Goal: Navigation & Orientation: Find specific page/section

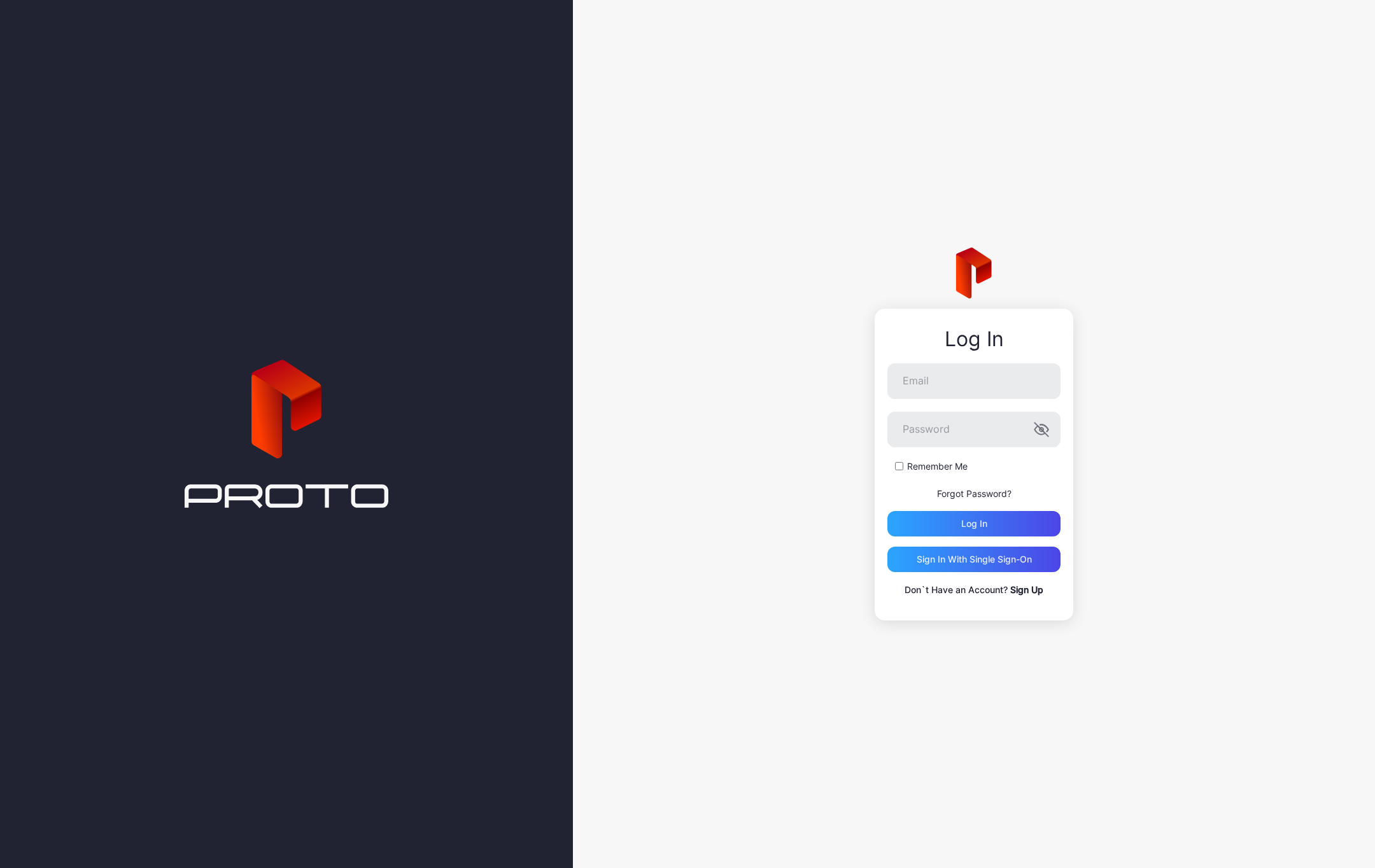
click at [904, 464] on div "Remember Me" at bounding box center [974, 467] width 173 height 13
click at [918, 390] on input "Email" at bounding box center [974, 381] width 173 height 36
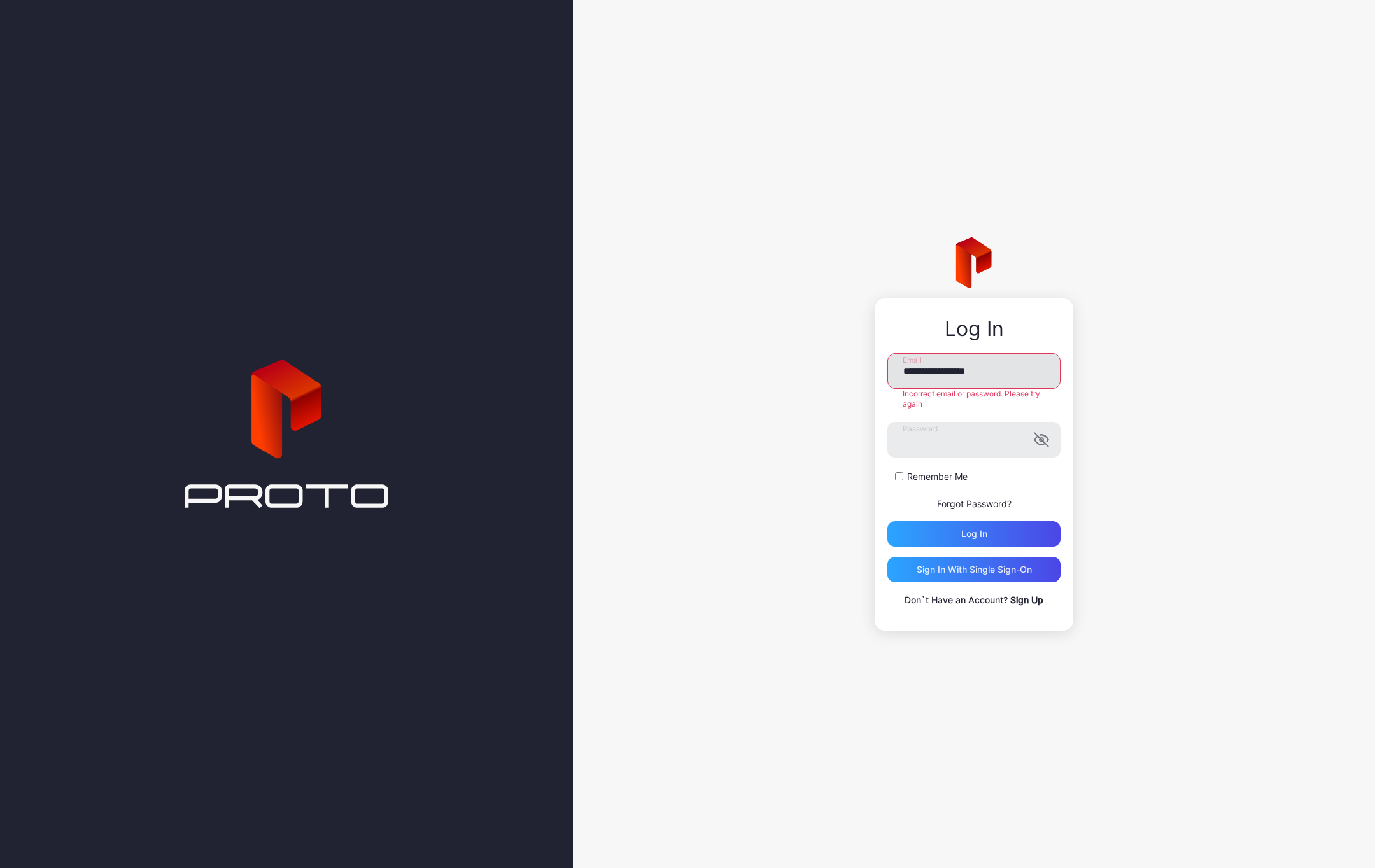
click at [1001, 373] on input "**********" at bounding box center [974, 371] width 173 height 36
drag, startPoint x: 940, startPoint y: 367, endPoint x: 873, endPoint y: 364, distance: 67.1
click at [873, 364] on div "**********" at bounding box center [974, 434] width 802 height 868
type input "**********"
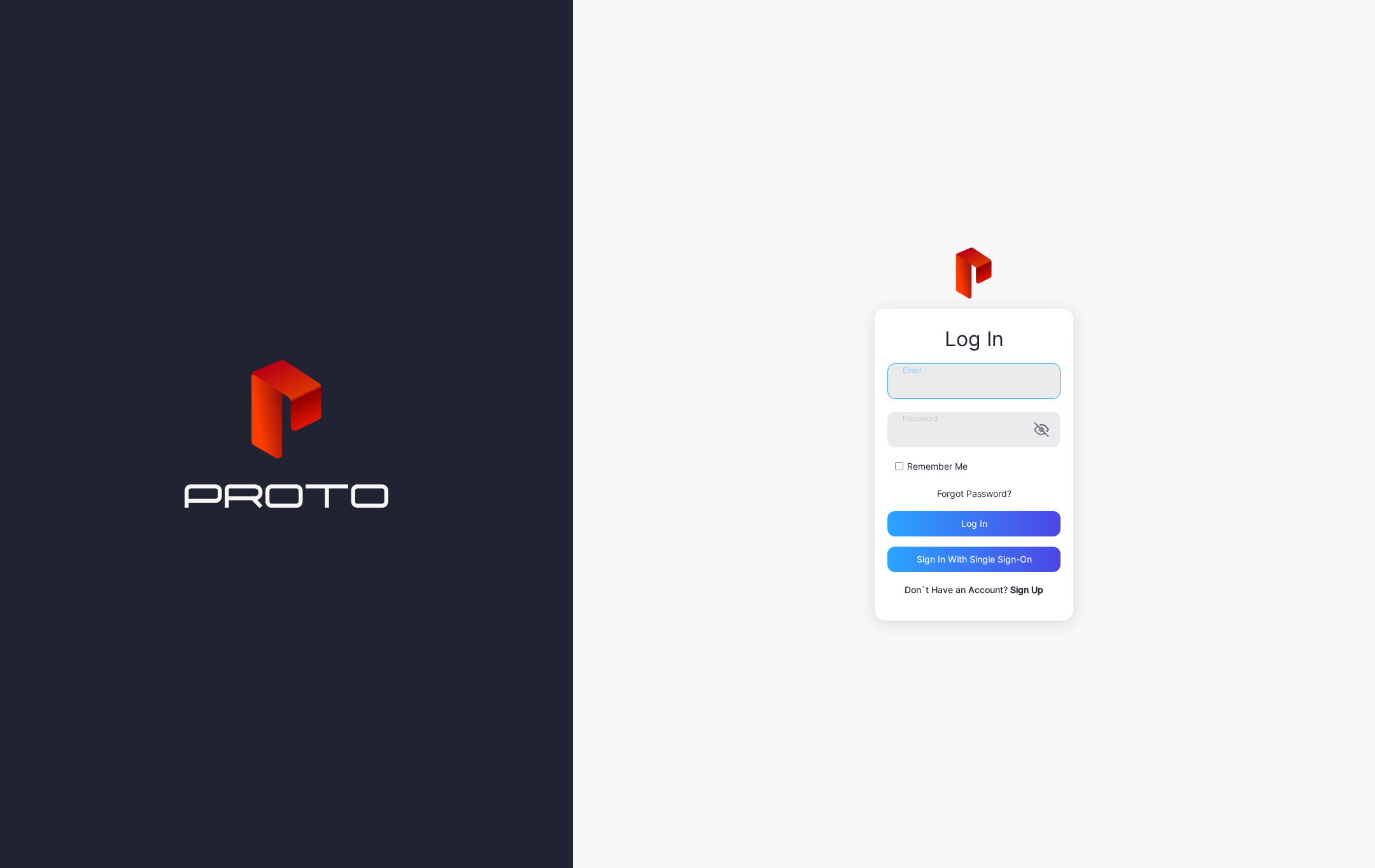
type input "**********"
click at [984, 524] on div "Log in" at bounding box center [974, 524] width 26 height 10
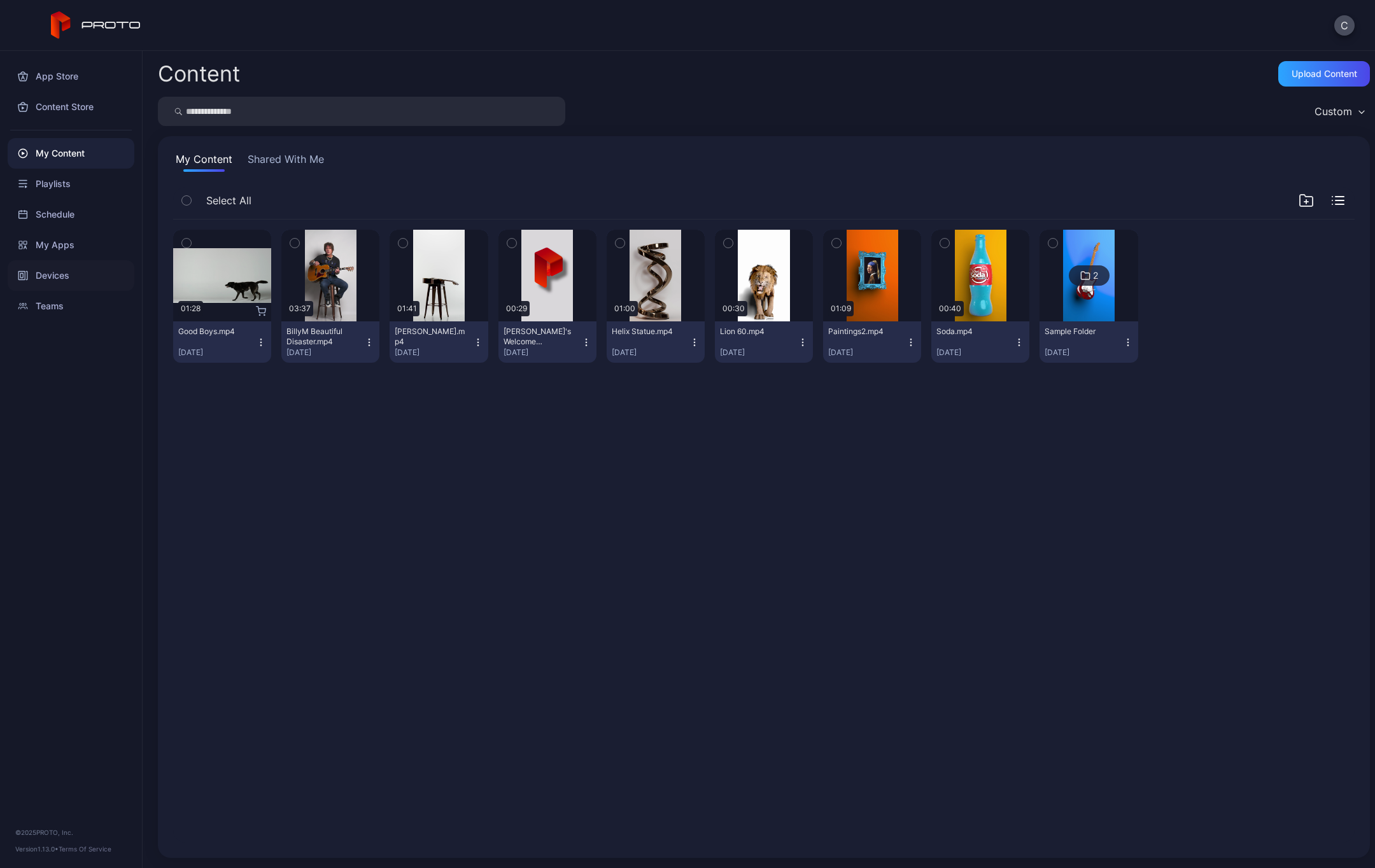
click at [53, 270] on div "Devices" at bounding box center [71, 275] width 127 height 30
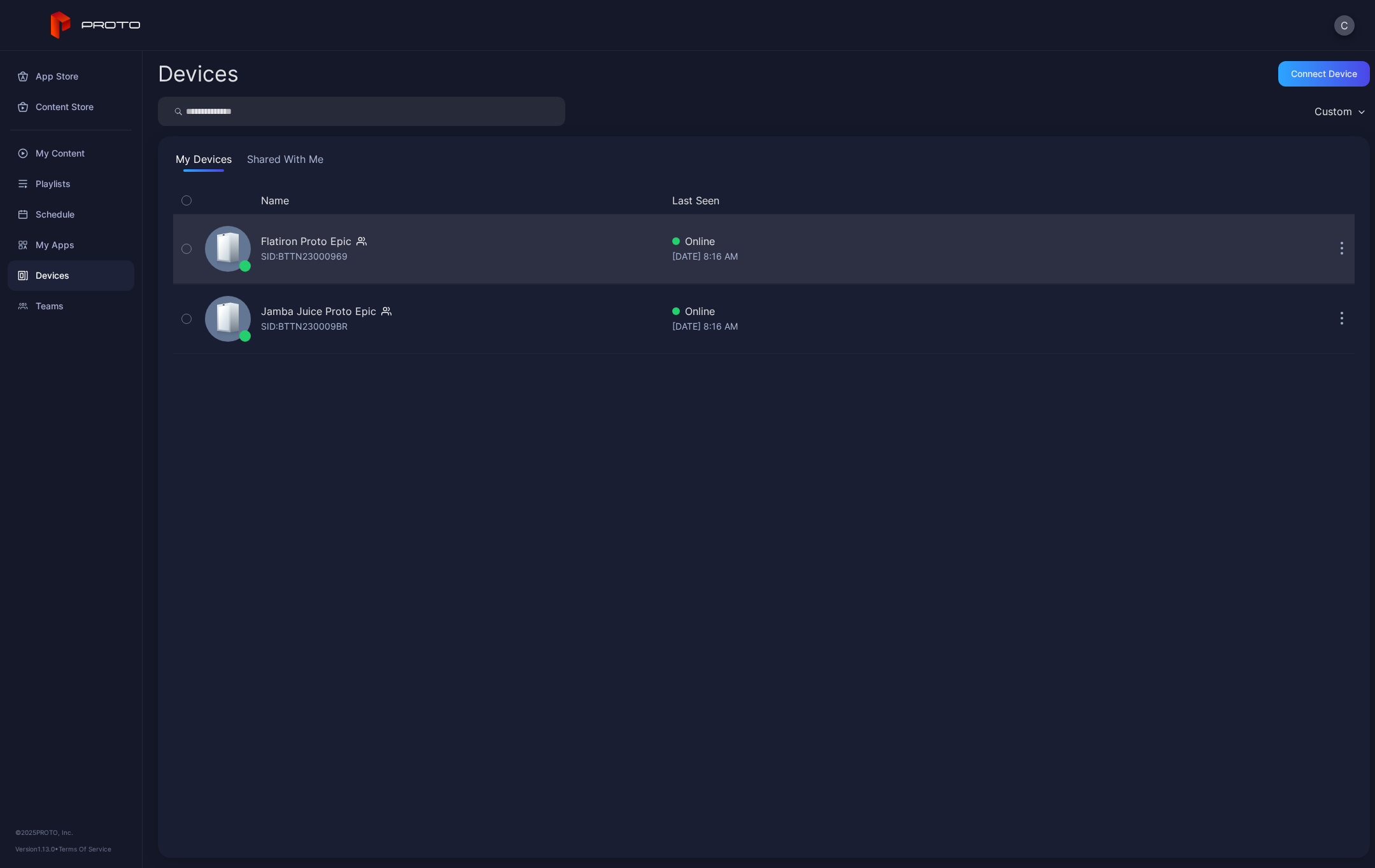
click at [333, 252] on div "SID: BTTN23000969" at bounding box center [304, 256] width 86 height 15
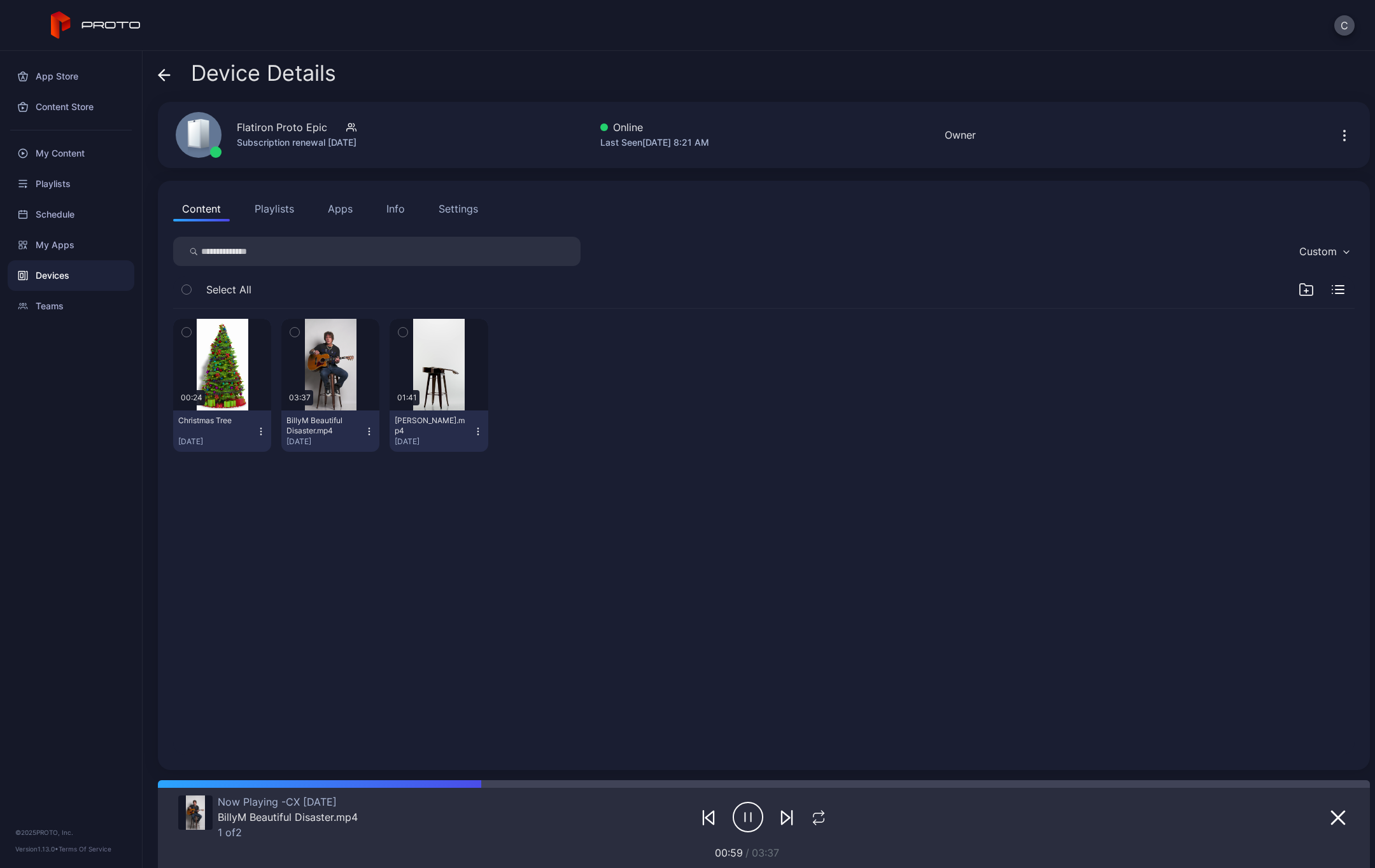
click at [219, 583] on div "00:24 Christmas Tree [DATE] 03:37 BillyM Beautiful Disaster.mp4 [DATE] 01:41 [P…" at bounding box center [763, 531] width 1202 height 466
click at [464, 206] on div "Settings" at bounding box center [458, 209] width 40 height 15
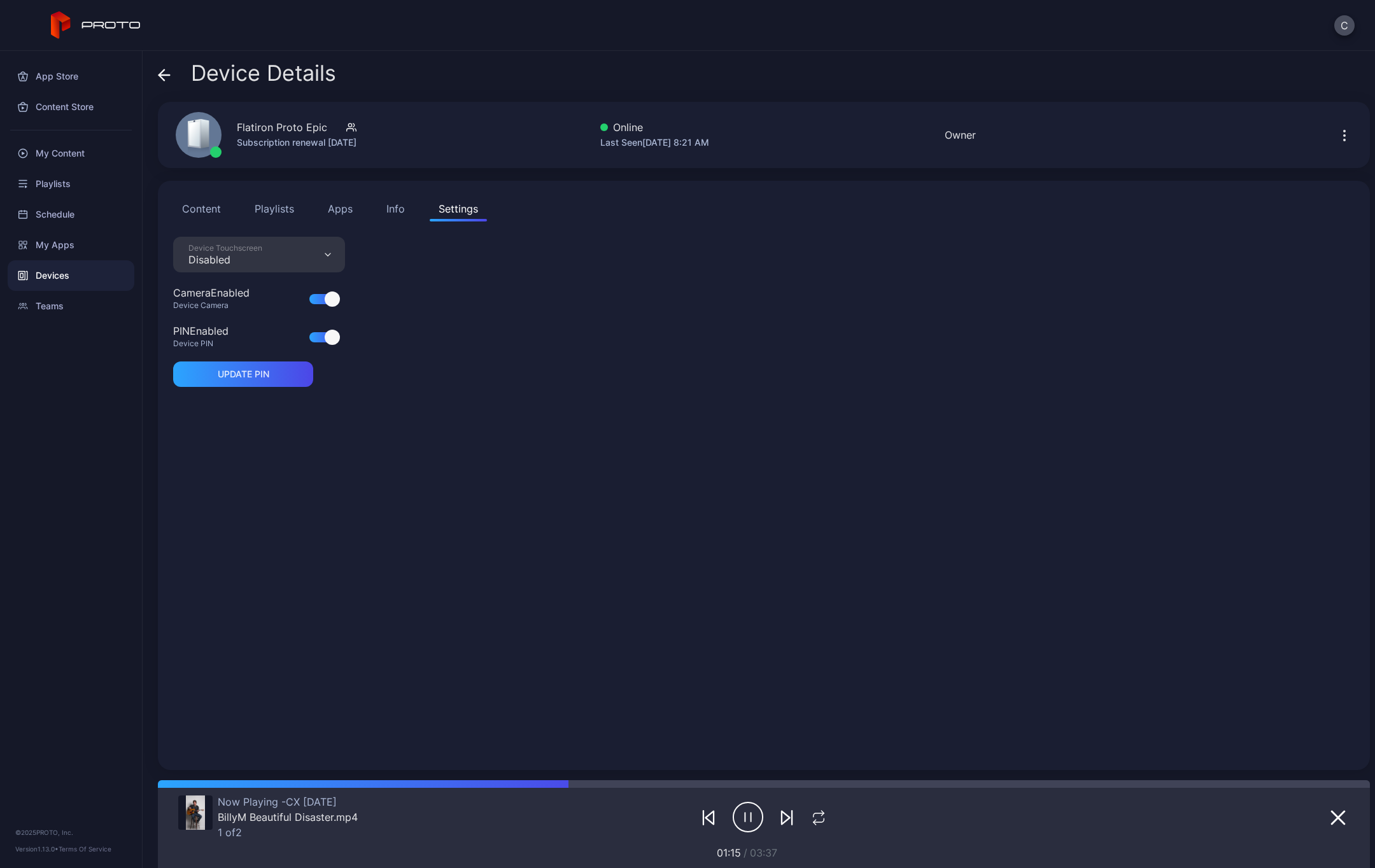
click at [396, 201] on button "Info" at bounding box center [396, 208] width 36 height 25
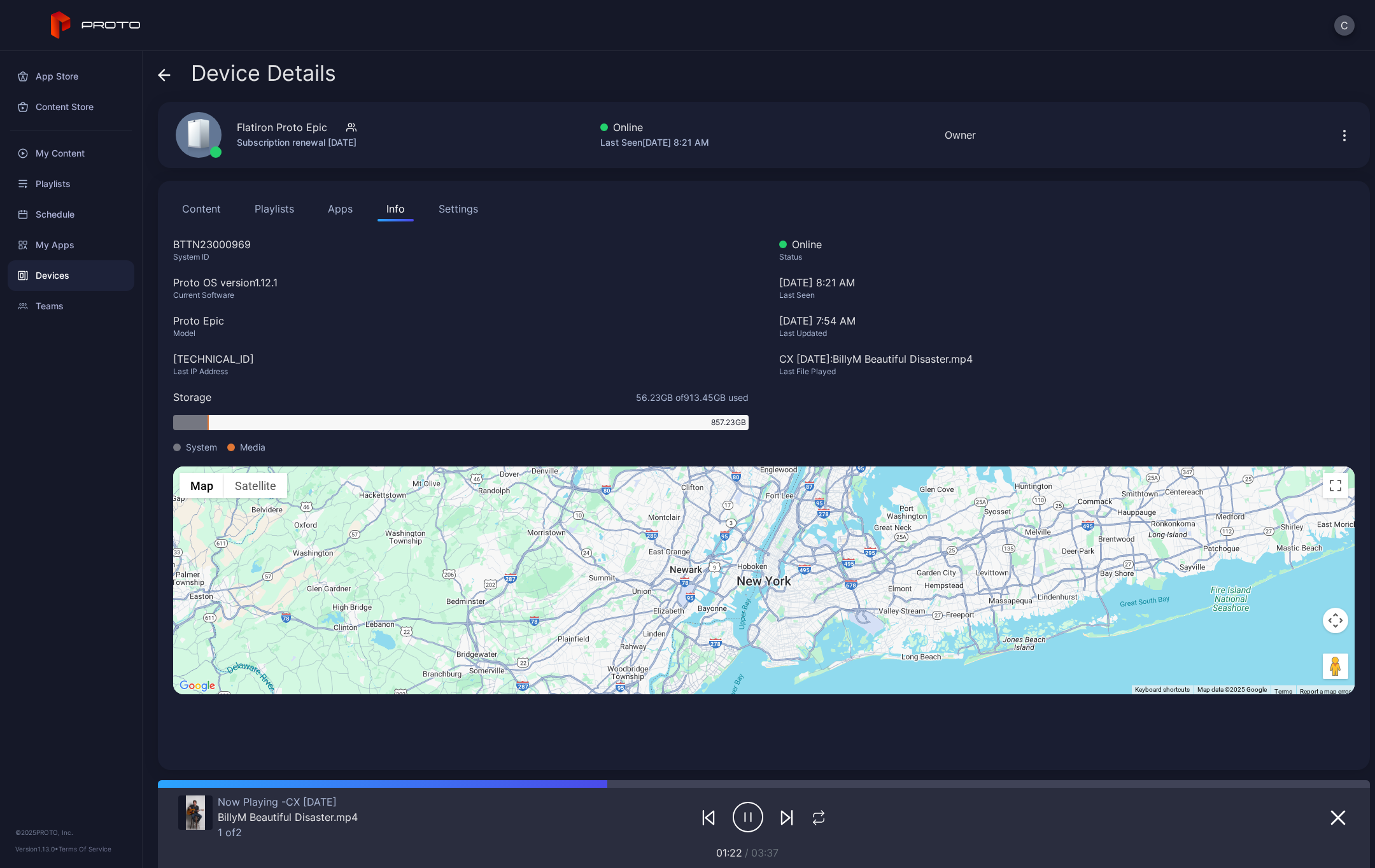
click at [1337, 129] on icon "button" at bounding box center [1344, 135] width 15 height 15
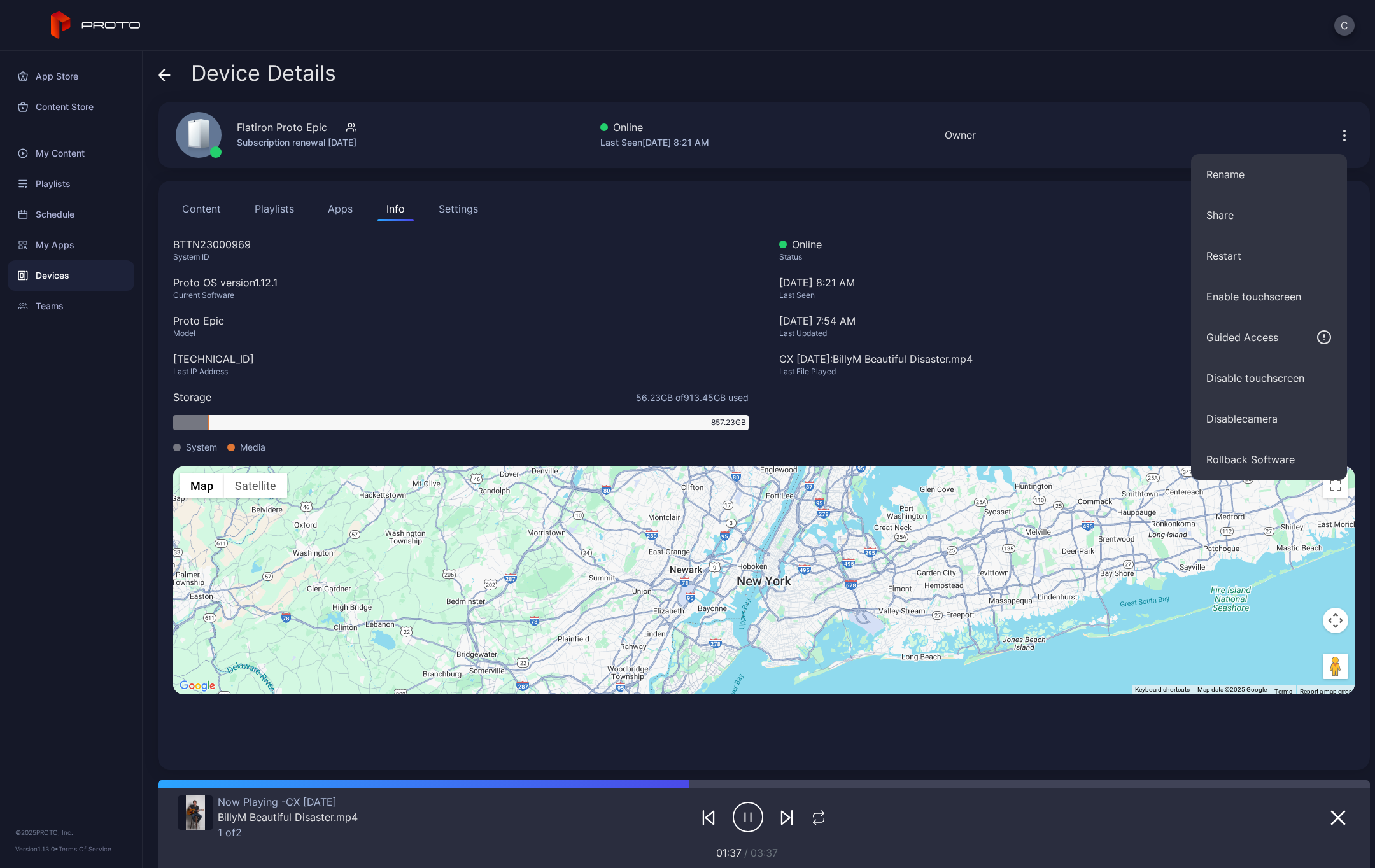
click at [340, 207] on button "Apps" at bounding box center [340, 208] width 42 height 25
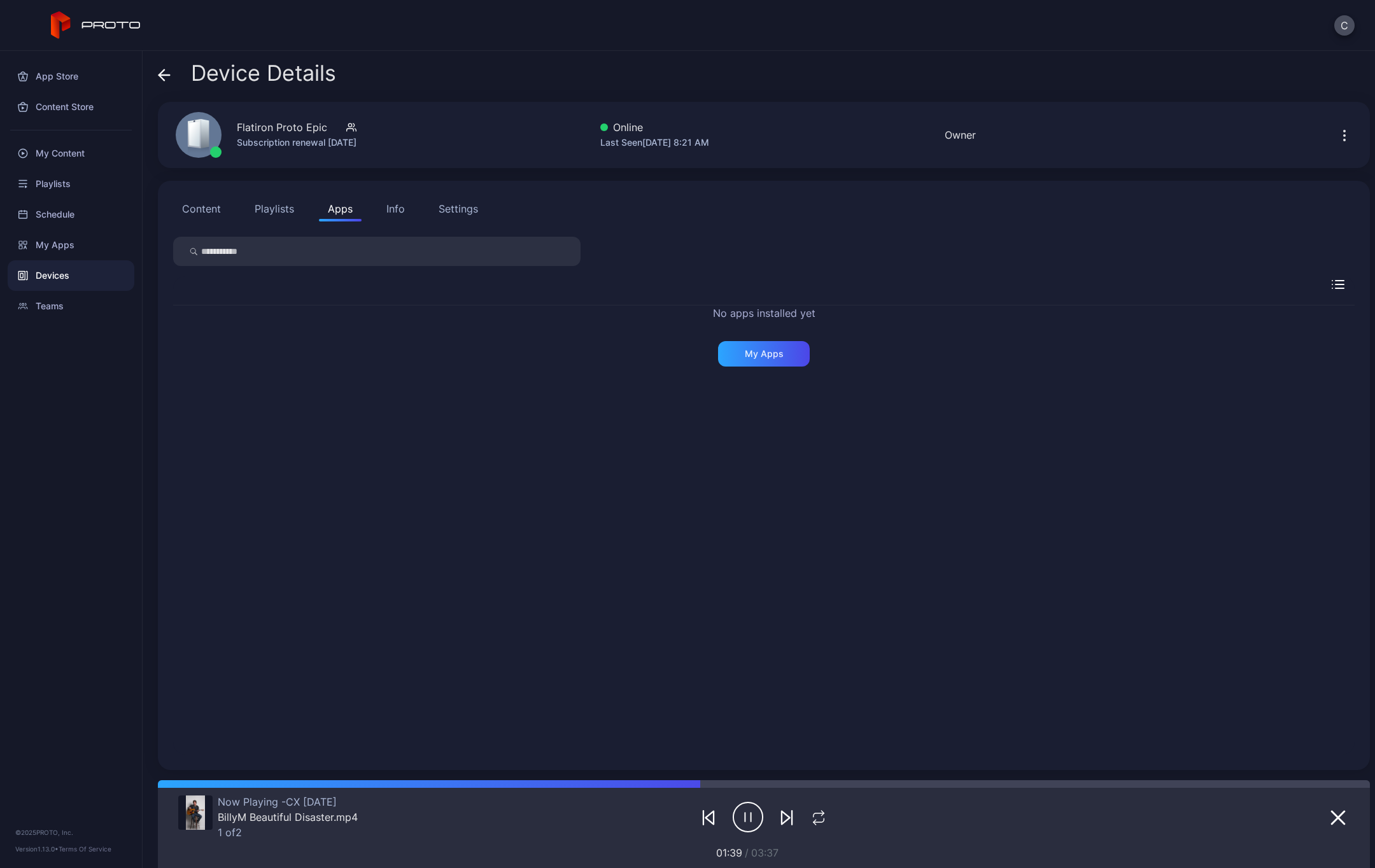
click at [276, 209] on button "Playlists" at bounding box center [274, 208] width 58 height 25
click at [1331, 328] on icon "button" at bounding box center [1338, 326] width 13 height 13
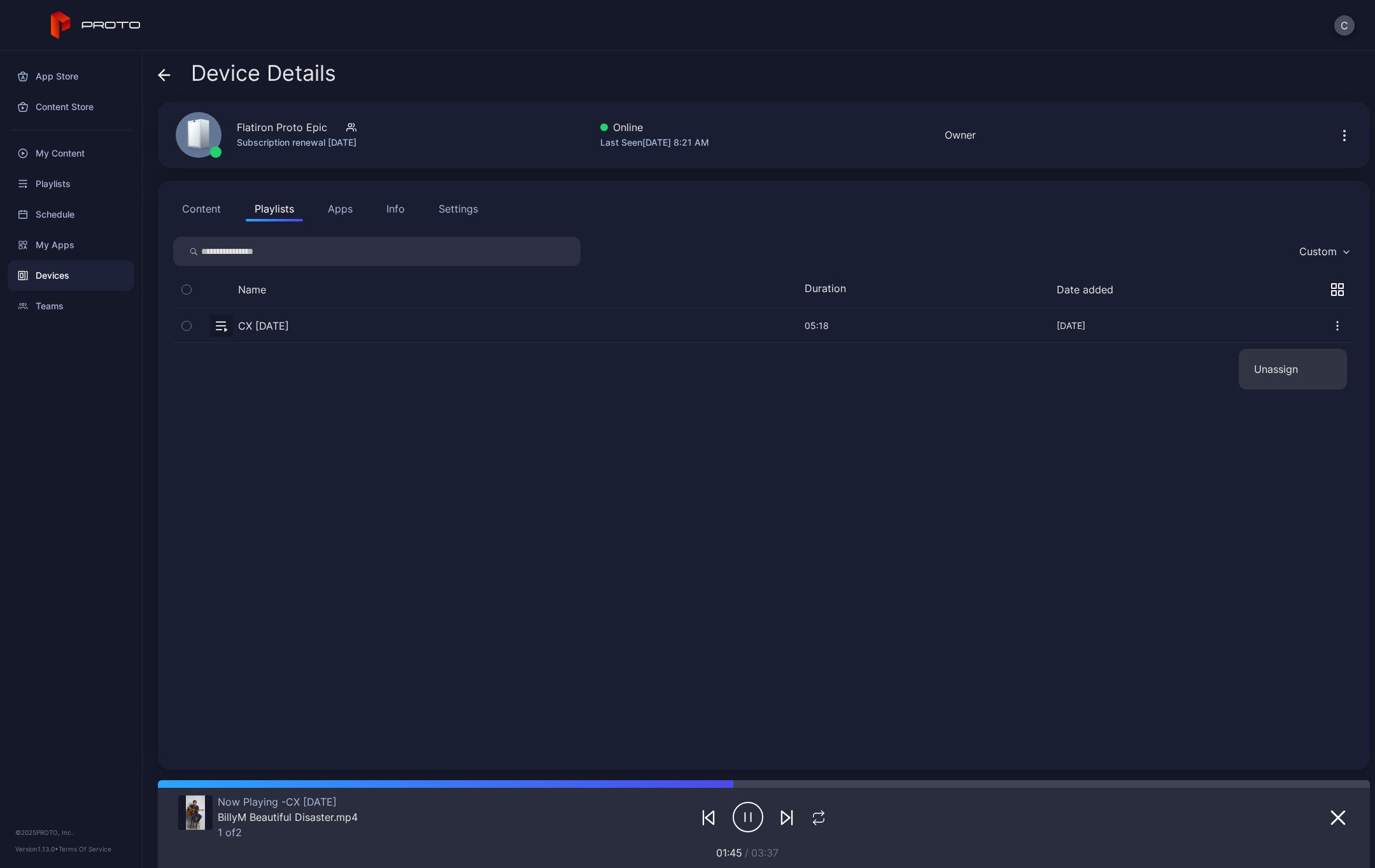
click at [1331, 328] on icon "button" at bounding box center [1338, 326] width 13 height 13
click at [199, 205] on button "Content" at bounding box center [201, 208] width 57 height 25
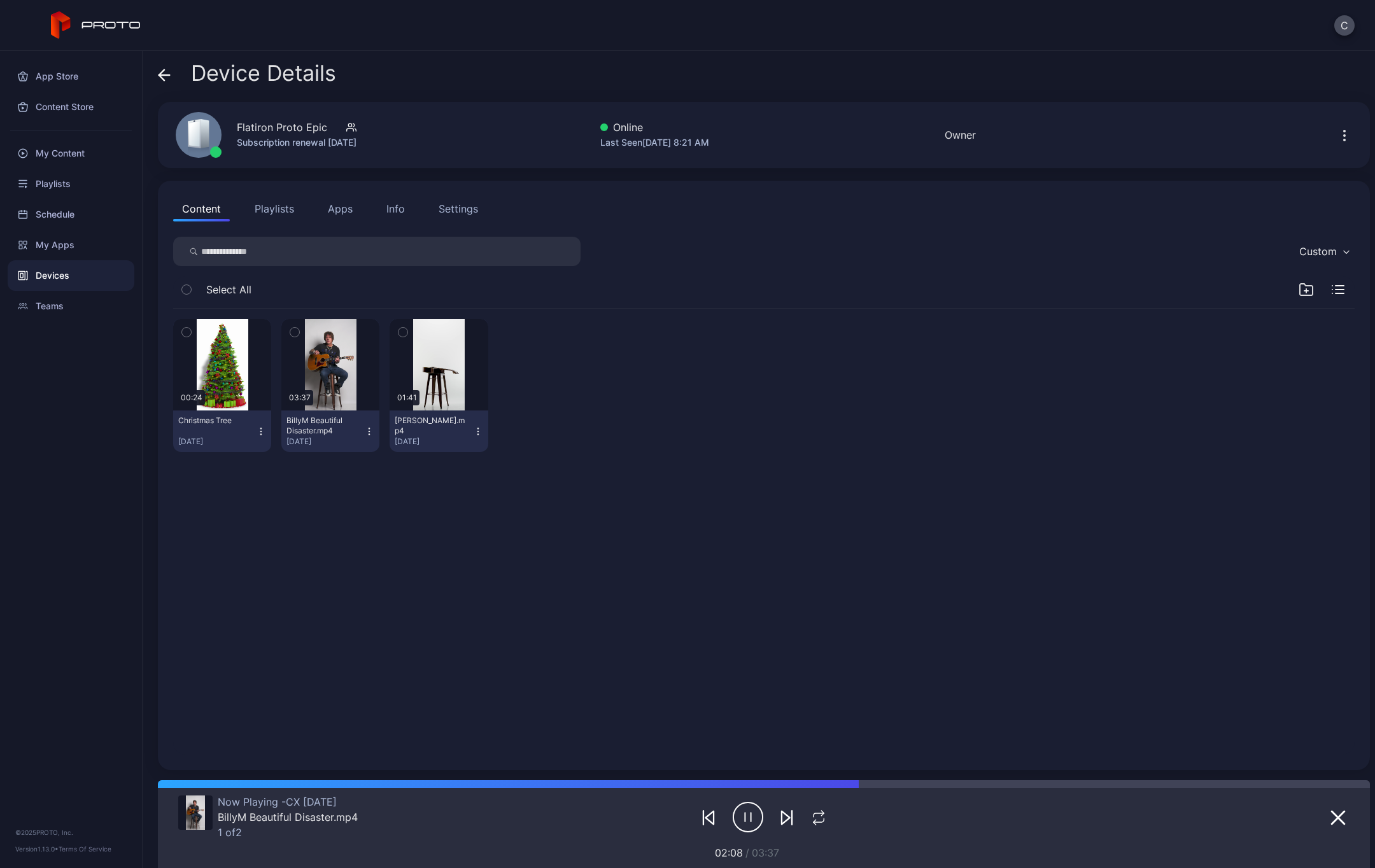
click at [196, 137] on icon at bounding box center [194, 134] width 11 height 25
click at [165, 71] on icon at bounding box center [164, 76] width 13 height 13
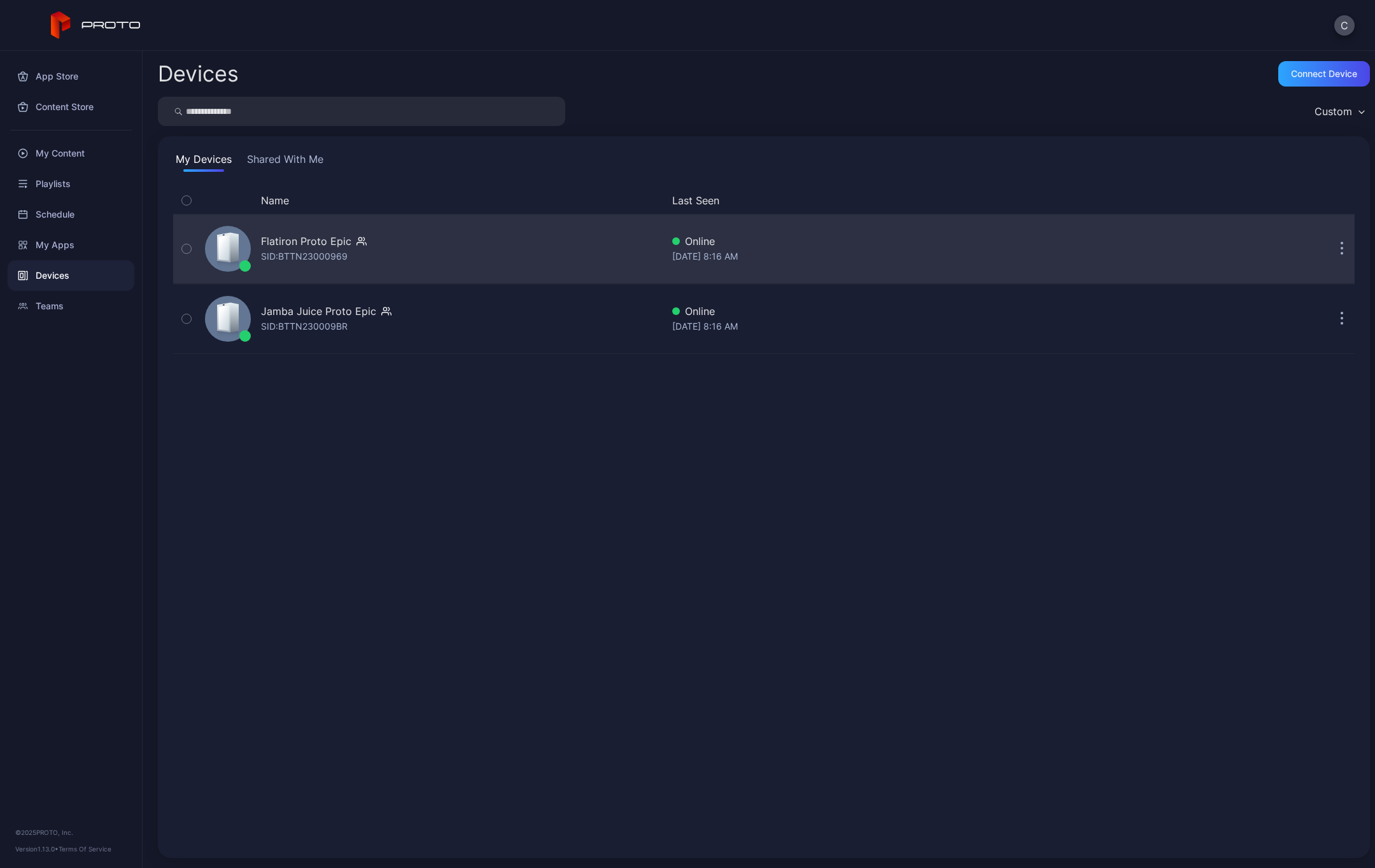
click at [322, 258] on div "SID: BTTN23000969" at bounding box center [304, 256] width 86 height 15
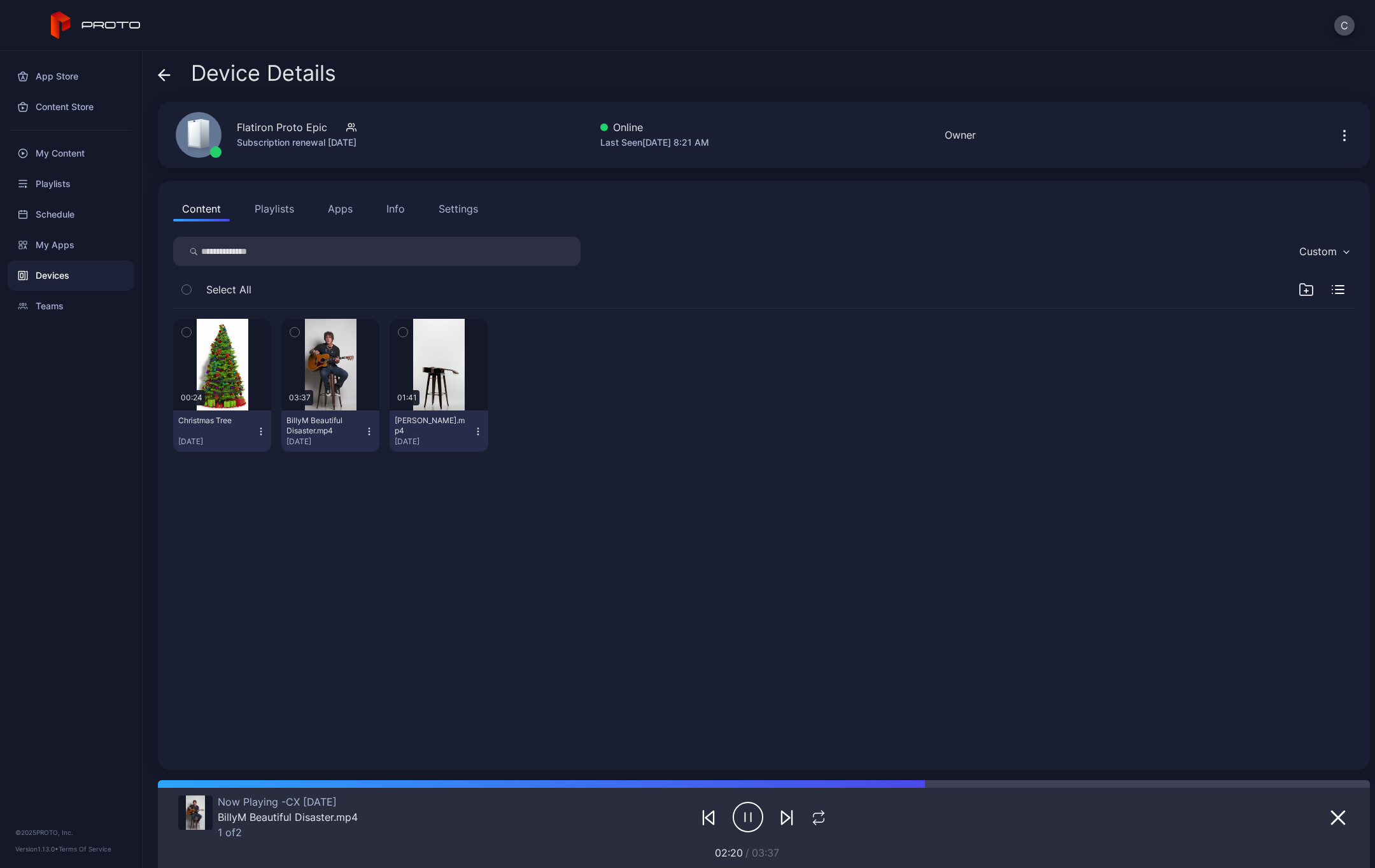
click at [458, 211] on div "Settings" at bounding box center [458, 209] width 40 height 15
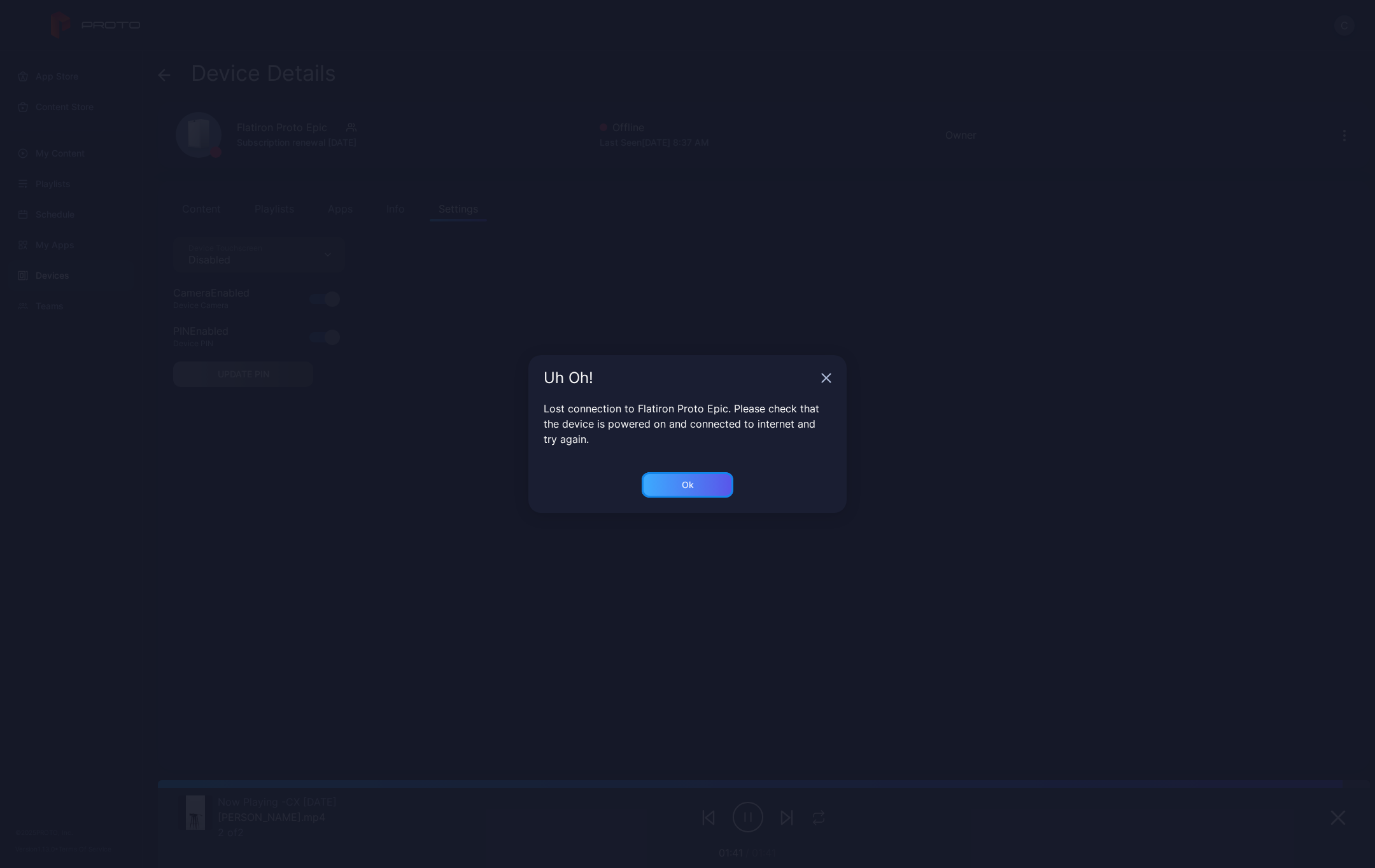
click at [690, 480] on div "Ok" at bounding box center [687, 485] width 12 height 10
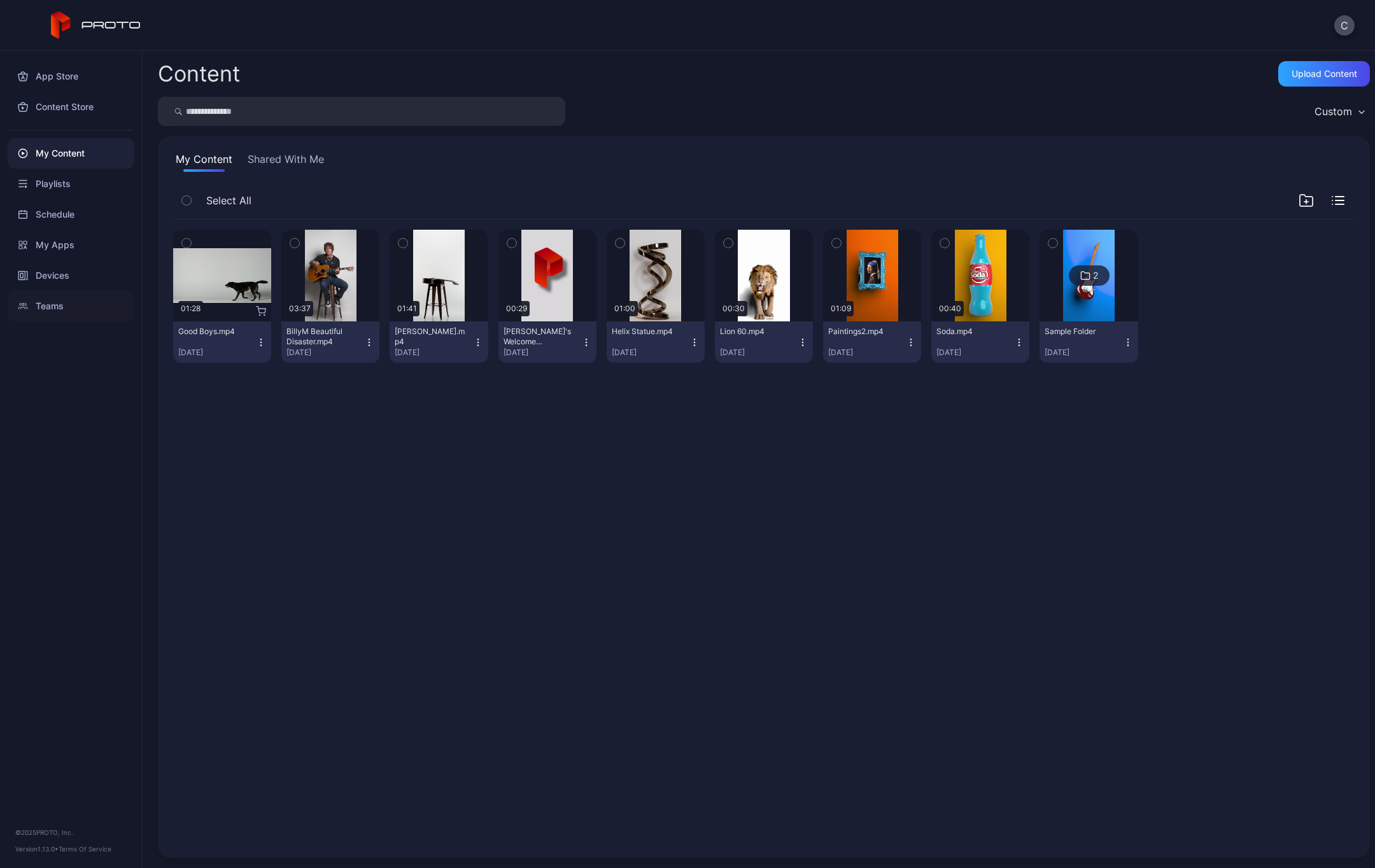
click at [47, 309] on div "Teams" at bounding box center [71, 306] width 127 height 30
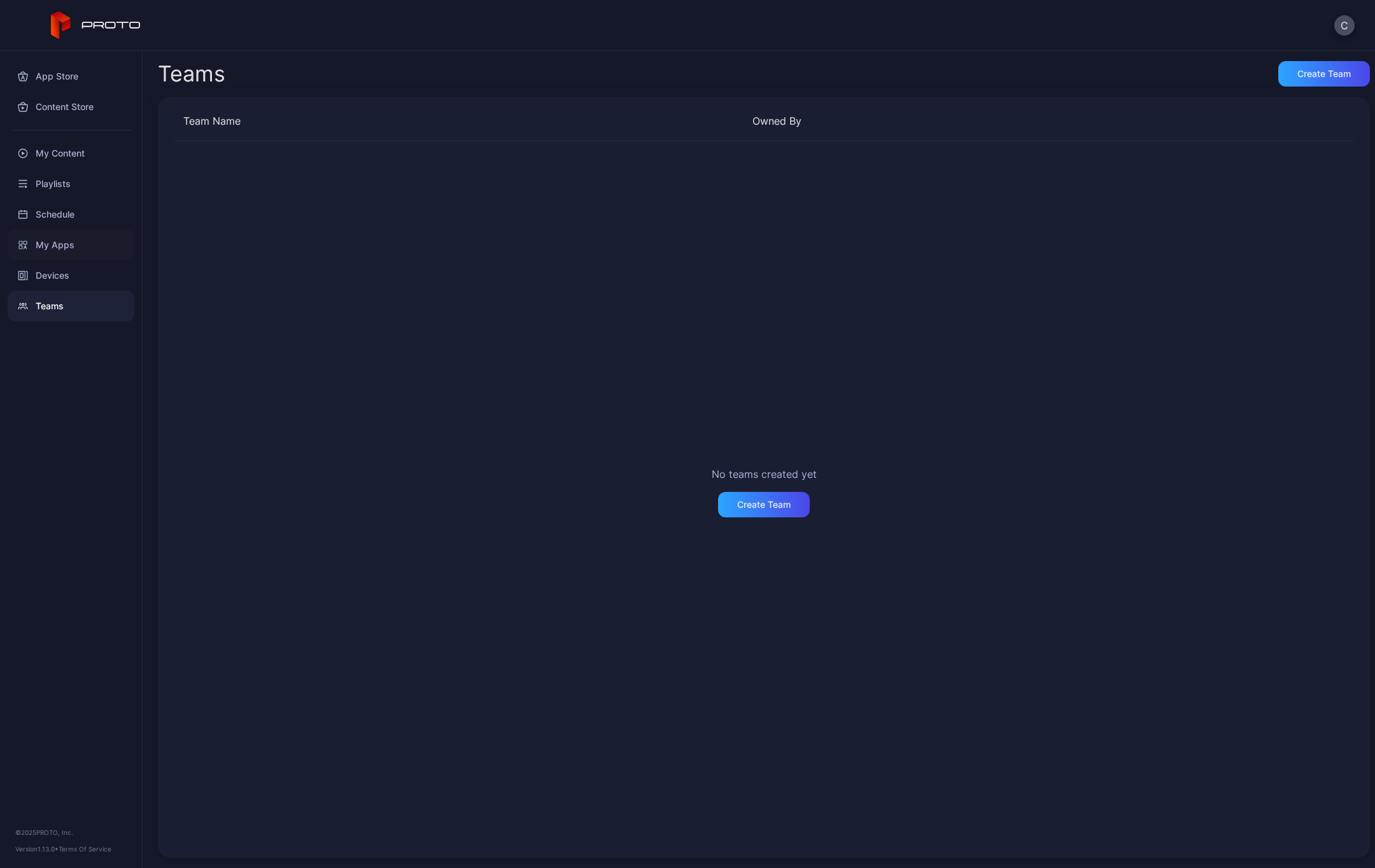
click at [58, 234] on div "My Apps" at bounding box center [71, 245] width 127 height 30
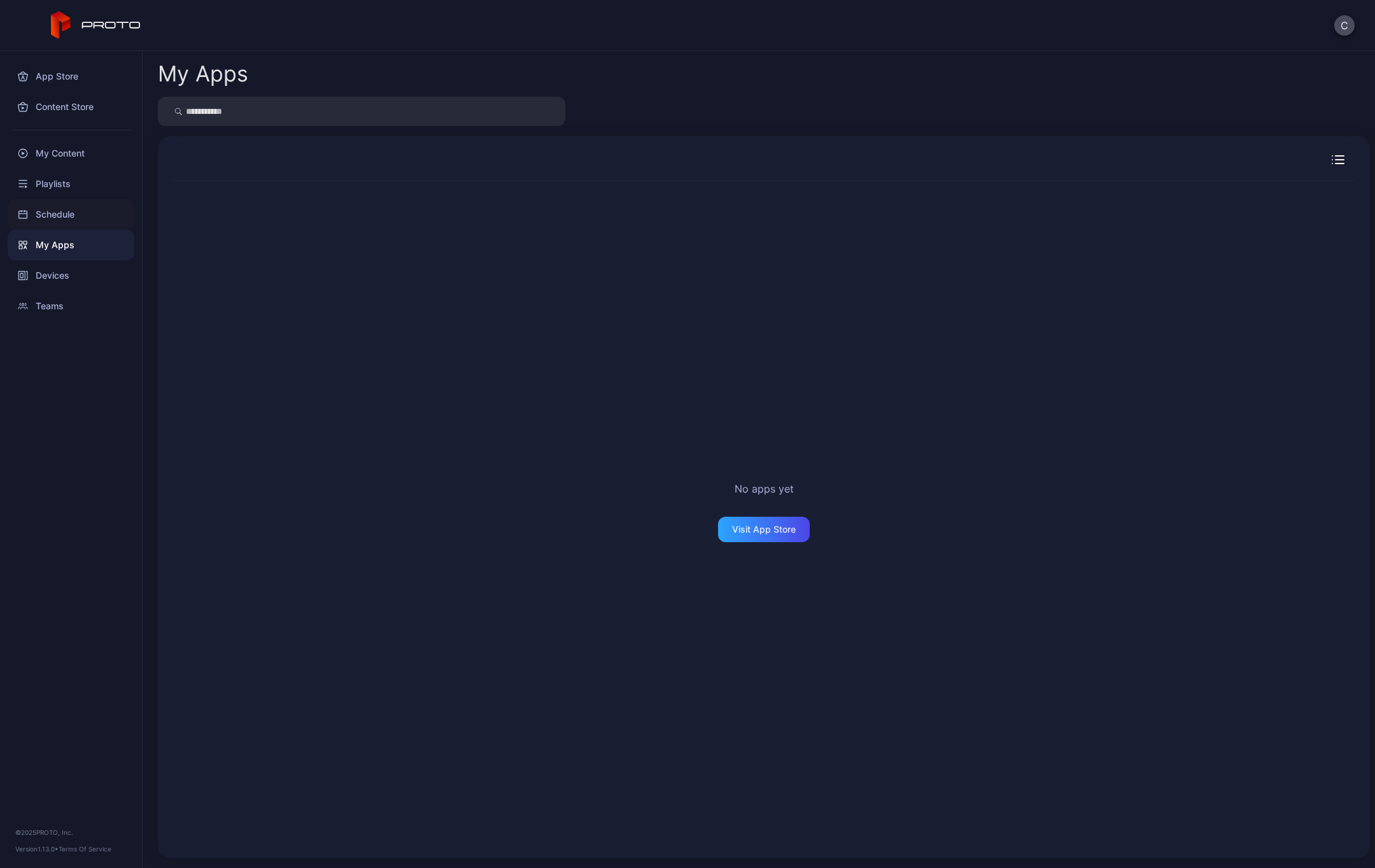
click at [55, 216] on div "Schedule" at bounding box center [71, 214] width 127 height 30
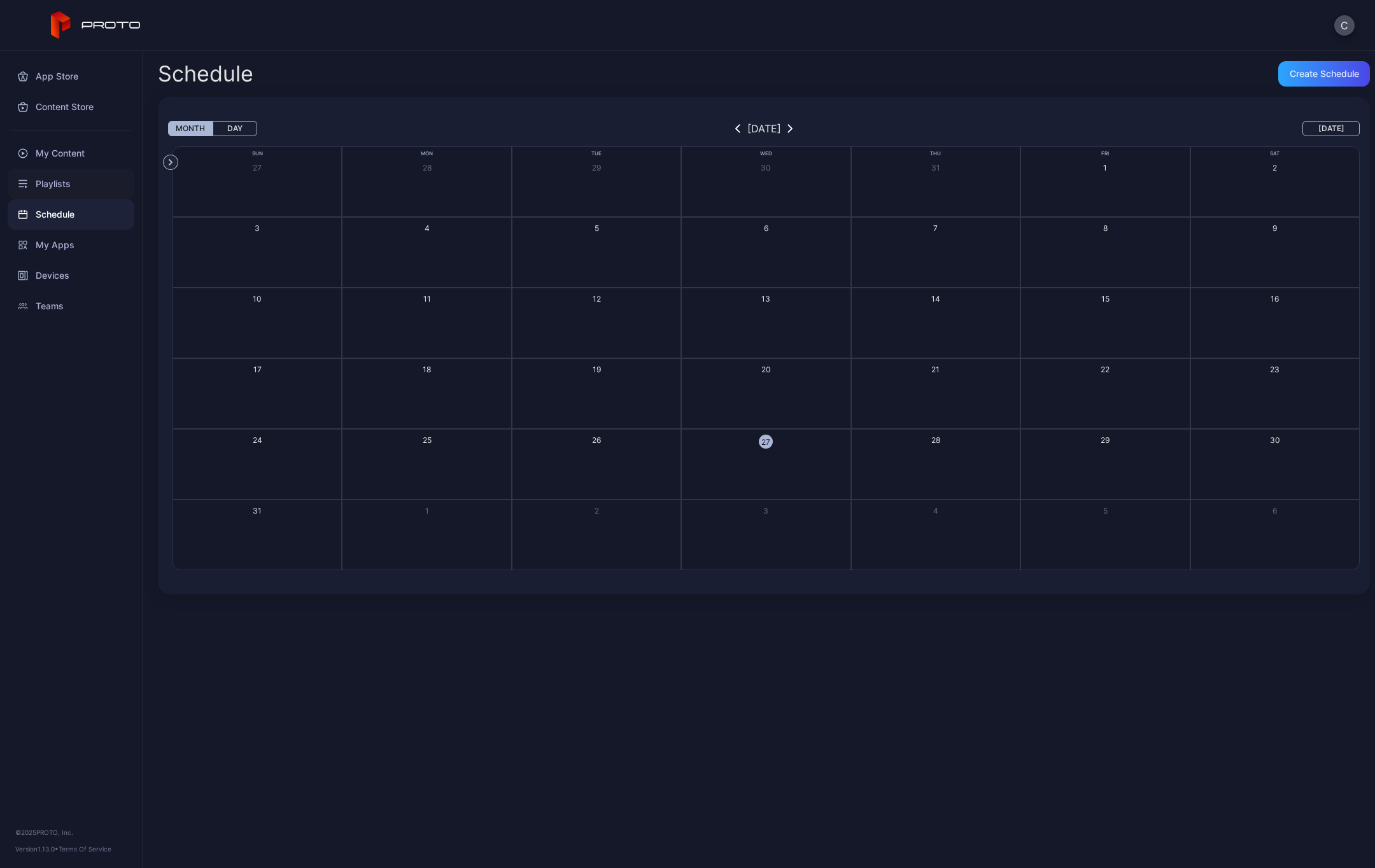
click at [55, 182] on div "Playlists" at bounding box center [71, 183] width 127 height 30
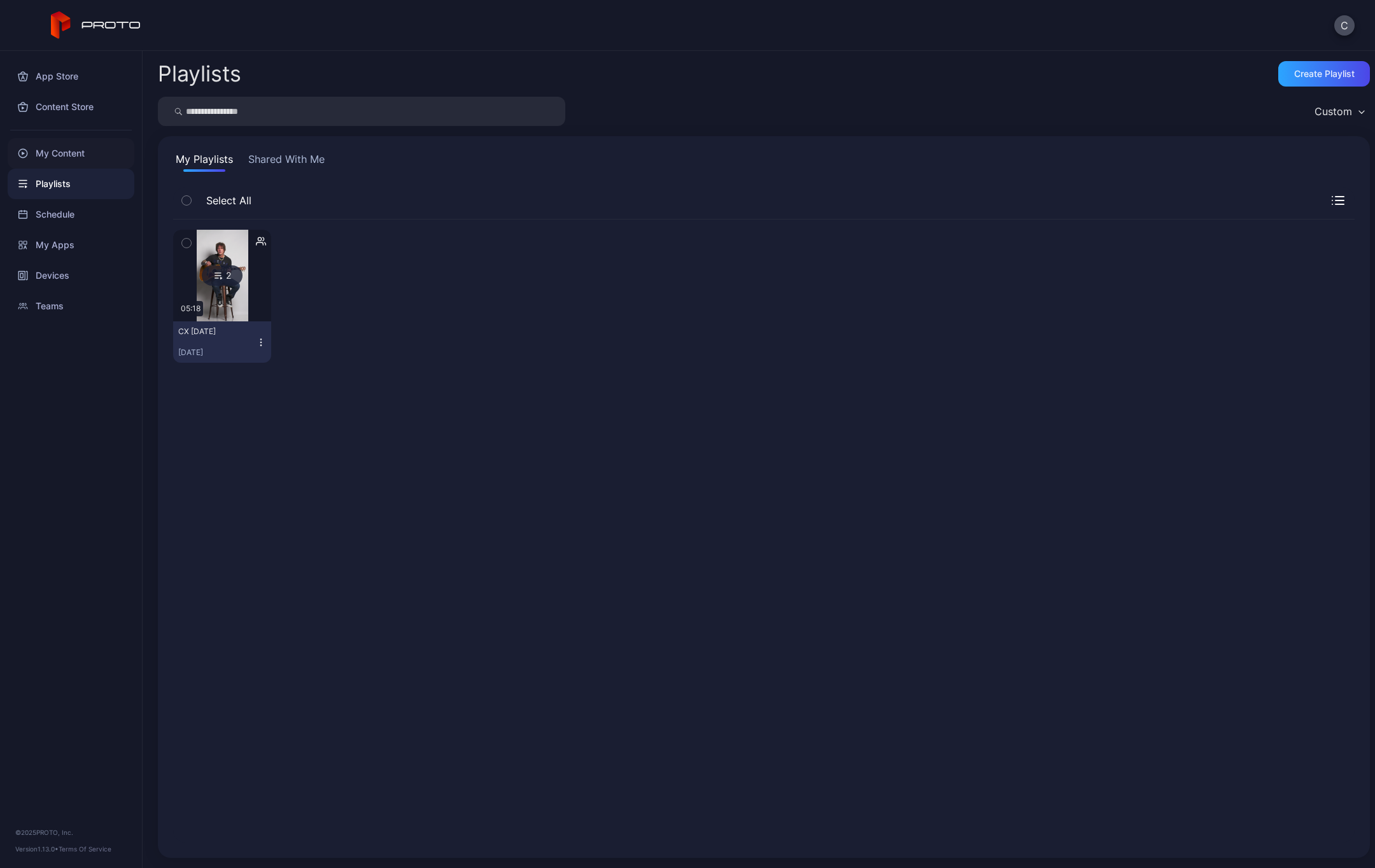
click at [59, 153] on div "My Content" at bounding box center [71, 153] width 127 height 30
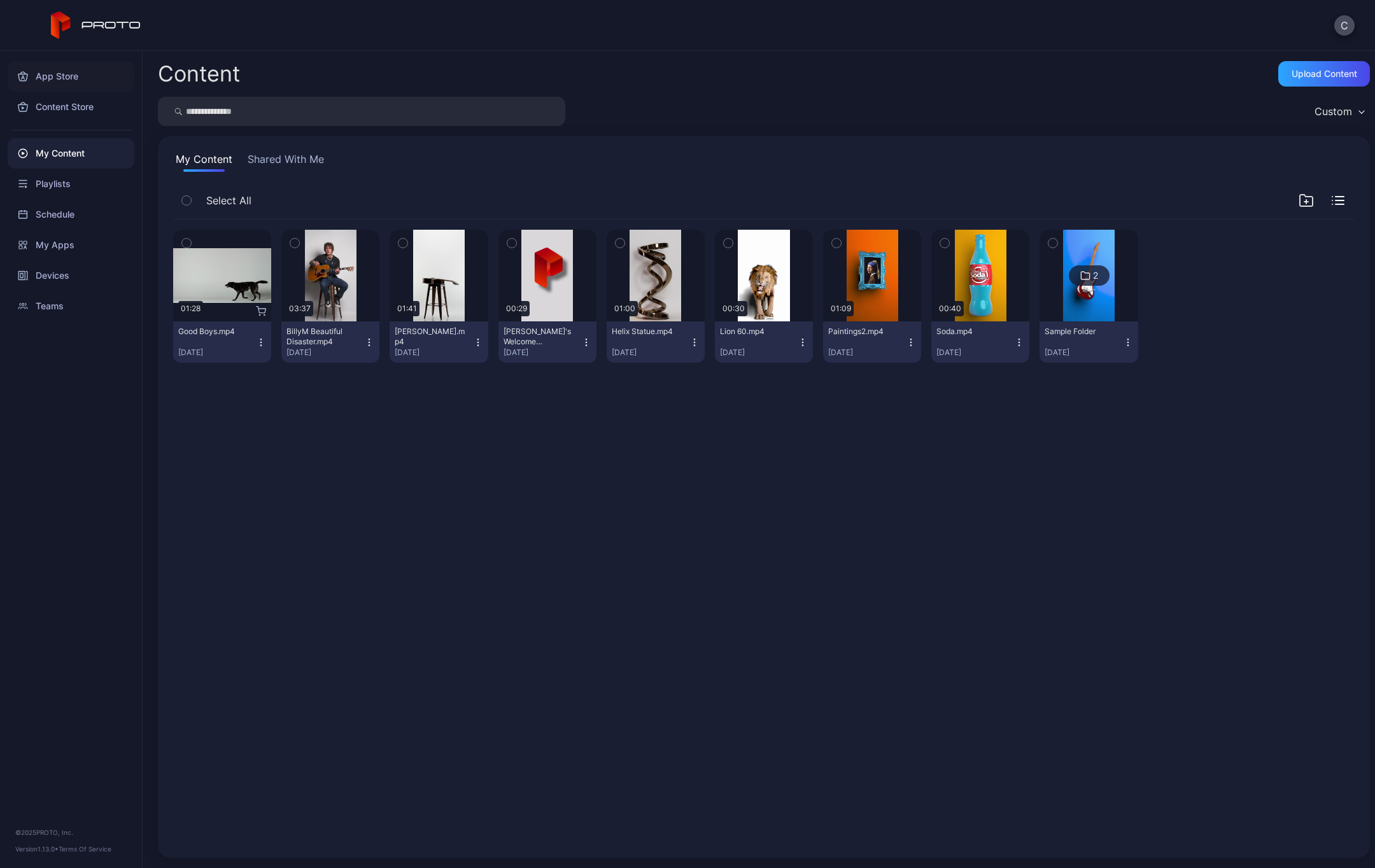
click at [57, 71] on div "App Store" at bounding box center [71, 76] width 127 height 30
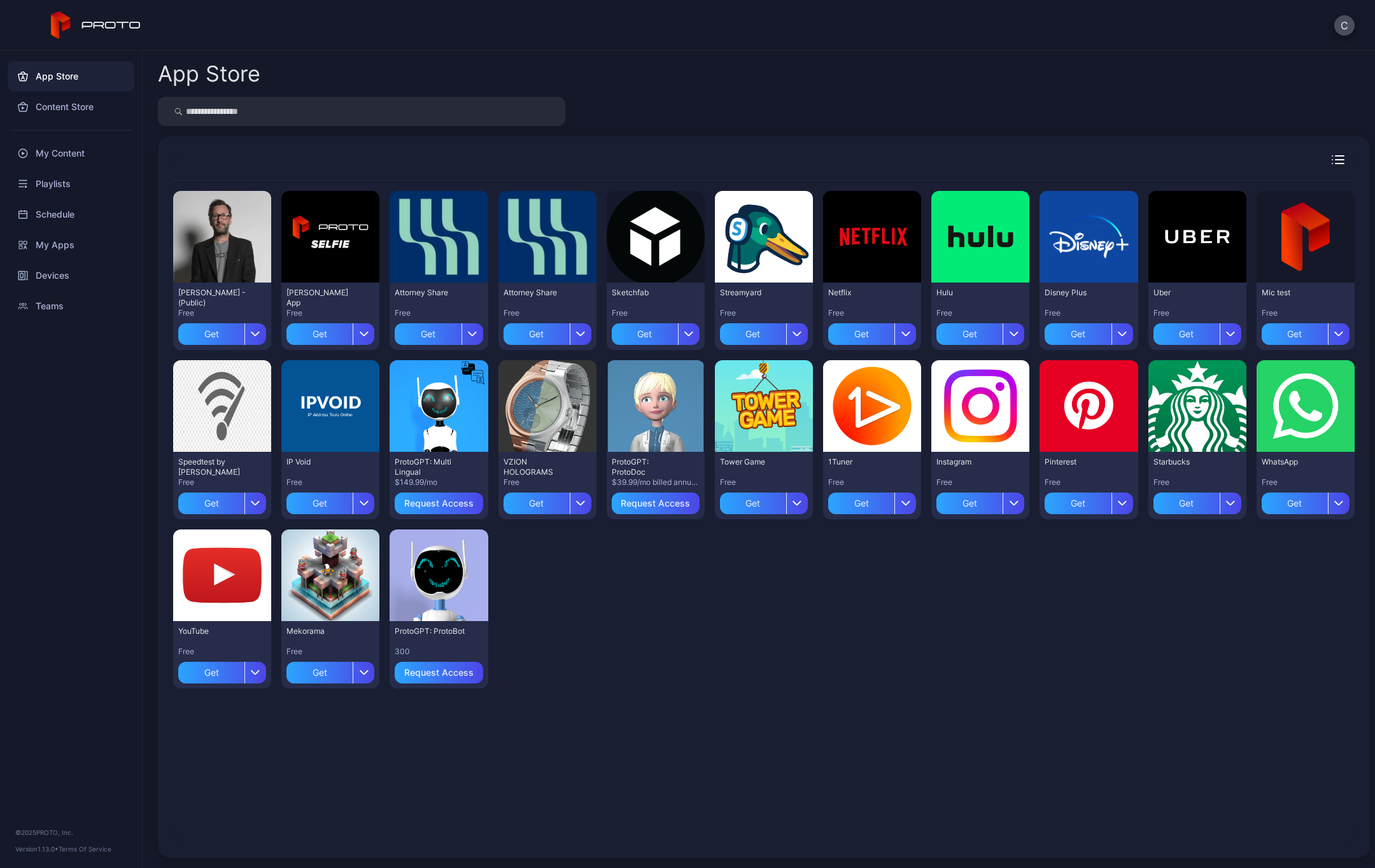
click at [91, 25] on icon at bounding box center [96, 25] width 91 height 28
